Goal: Information Seeking & Learning: Learn about a topic

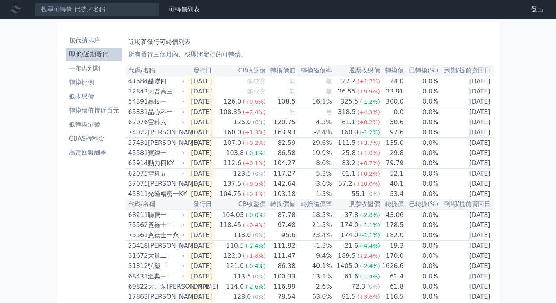
scroll to position [5, 0]
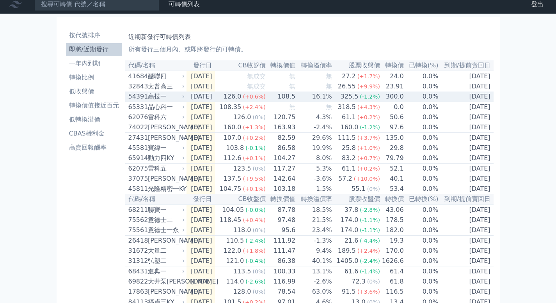
click at [176, 98] on div "高技一" at bounding box center [165, 96] width 35 height 9
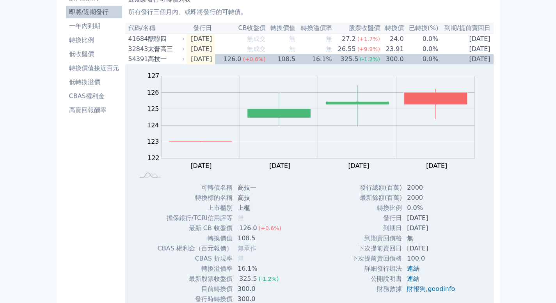
scroll to position [28, 0]
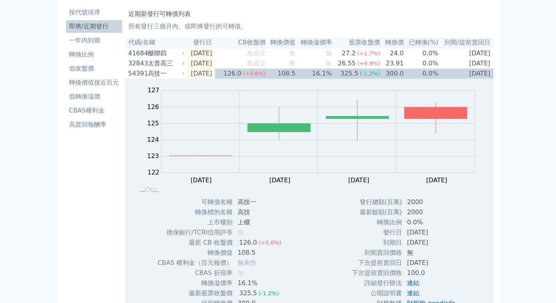
drag, startPoint x: 561, startPoint y: 113, endPoint x: 561, endPoint y: 95, distance: 18.3
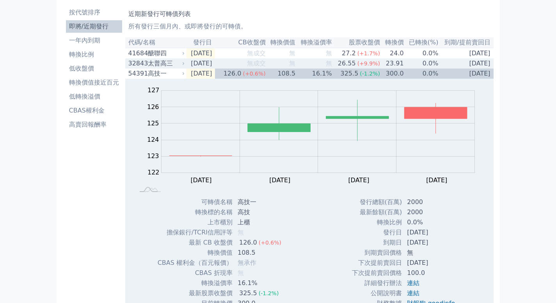
click at [166, 65] on div "太普高三" at bounding box center [165, 63] width 35 height 9
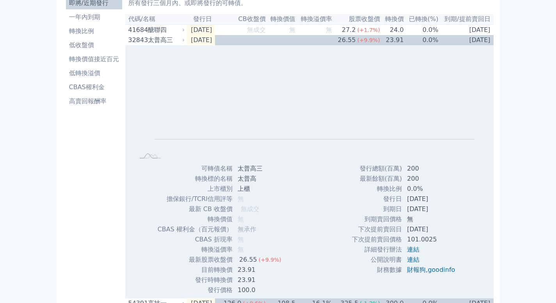
scroll to position [73, 0]
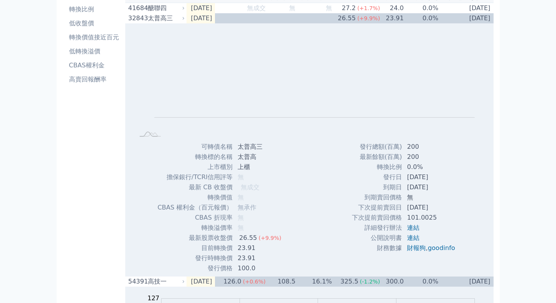
drag, startPoint x: 561, startPoint y: 82, endPoint x: 560, endPoint y: 95, distance: 12.9
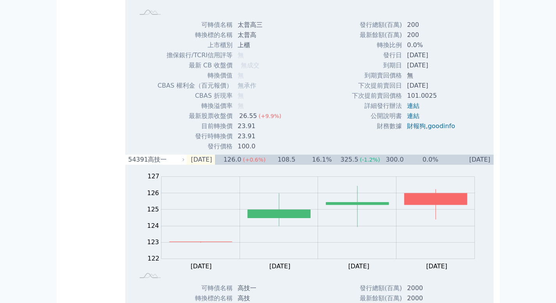
scroll to position [196, 0]
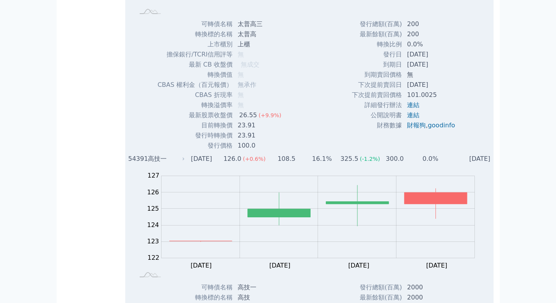
click at [480, 163] on td "[DATE]" at bounding box center [466, 159] width 55 height 10
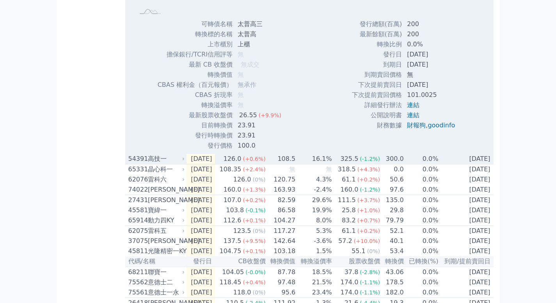
click at [480, 163] on td "[DATE]" at bounding box center [466, 159] width 55 height 11
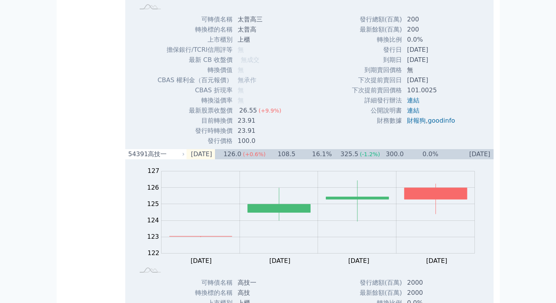
scroll to position [208, 0]
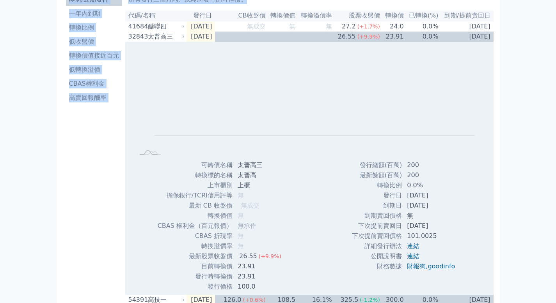
scroll to position [9, 0]
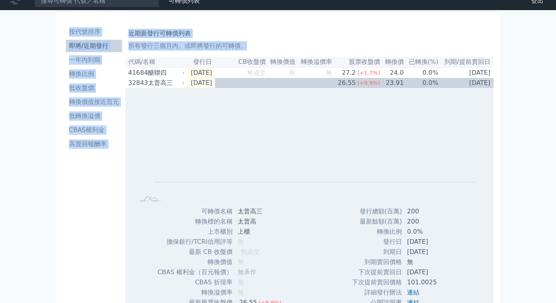
drag, startPoint x: 561, startPoint y: 102, endPoint x: 561, endPoint y: 47, distance: 55.0
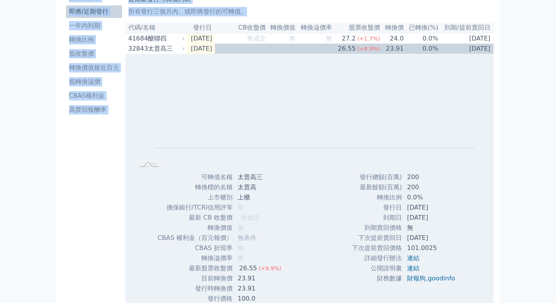
scroll to position [55, 0]
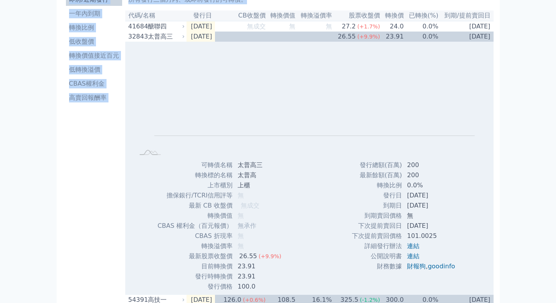
drag, startPoint x: 561, startPoint y: 46, endPoint x: 561, endPoint y: 59, distance: 12.9
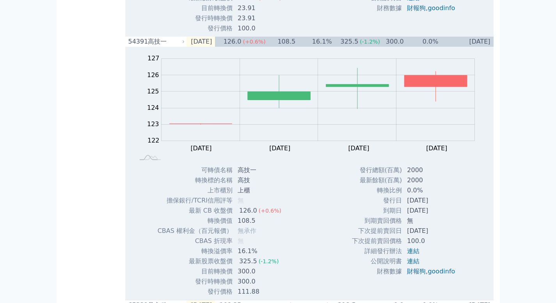
scroll to position [319, 0]
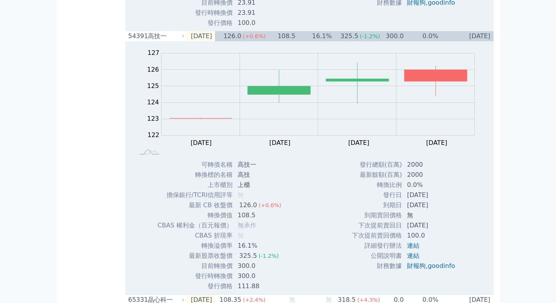
drag, startPoint x: 561, startPoint y: 57, endPoint x: 558, endPoint y: 131, distance: 73.4
click at [555, 131] on html "可轉債列表 財務數據 可轉債列表 財務數據 登出 登出 按代號排序 即將/近期發行 一年內到期 轉換比例 低收盤價 轉換價值接近百元" at bounding box center [278, 210] width 556 height 1058
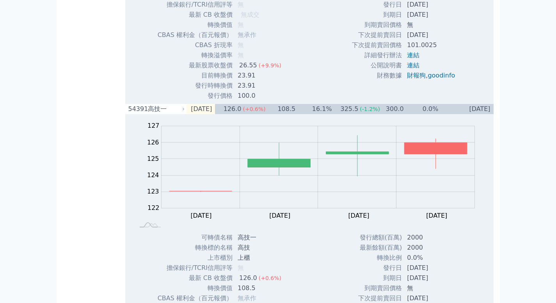
scroll to position [240, 0]
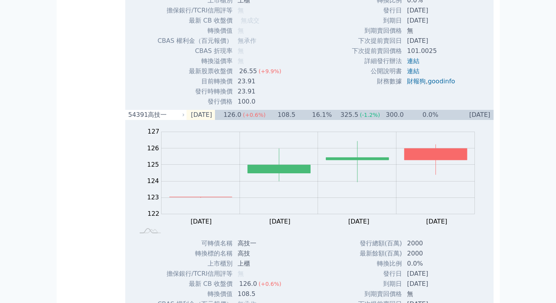
drag, startPoint x: 558, startPoint y: 117, endPoint x: 561, endPoint y: 95, distance: 22.1
click at [555, 95] on html "可轉債列表 財務數據 可轉債列表 財務數據 登出 登出 按代號排序 即將/近期發行 一年內到期 轉換比例 低收盤價 轉換價值接近百元" at bounding box center [278, 289] width 556 height 1058
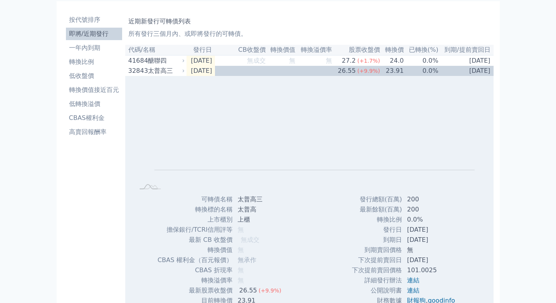
scroll to position [1, 0]
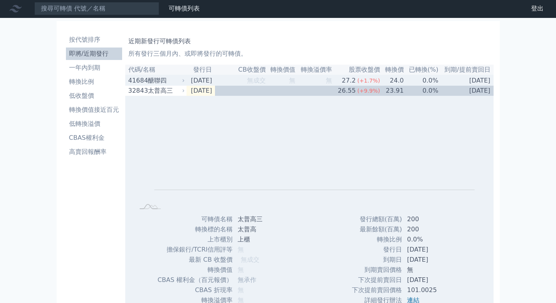
click at [471, 80] on td "[DATE]" at bounding box center [466, 80] width 55 height 11
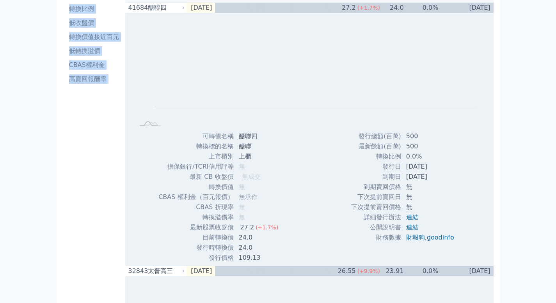
scroll to position [50, 0]
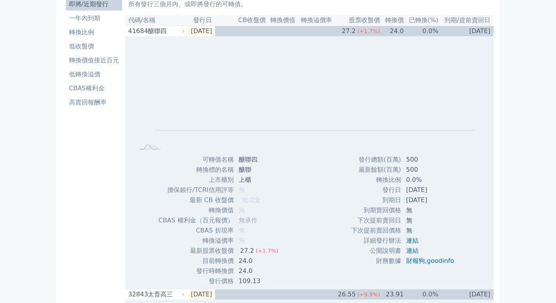
drag, startPoint x: 561, startPoint y: 62, endPoint x: 561, endPoint y: 73, distance: 10.9
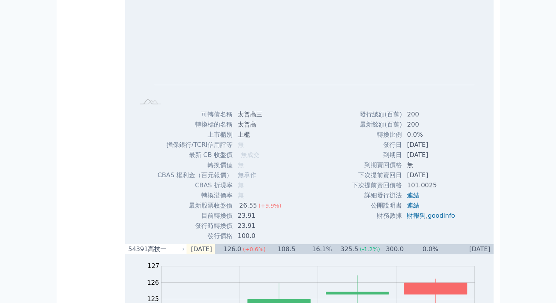
scroll to position [361, 0]
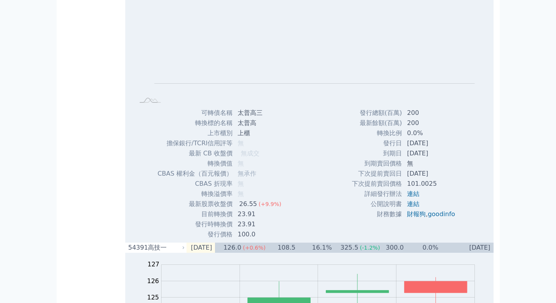
drag, startPoint x: 561, startPoint y: 58, endPoint x: 561, endPoint y: 128, distance: 70.2
click at [555, 128] on html "可轉債列表 財務數據 可轉債列表 財務數據 登出 登出 按代號排序 即將/近期發行 一年內到期 轉換比例 低收盤價 轉換價值接近百元" at bounding box center [278, 295] width 556 height 1312
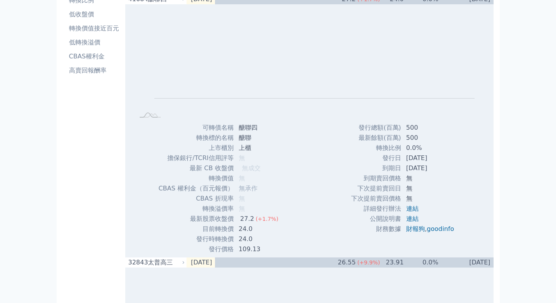
scroll to position [81, 0]
drag, startPoint x: 561, startPoint y: 130, endPoint x: 561, endPoint y: 66, distance: 63.6
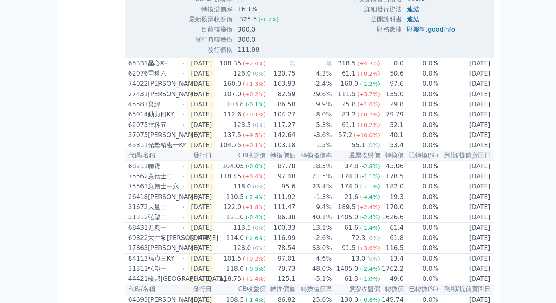
scroll to position [812, 0]
